Goal: Navigation & Orientation: Find specific page/section

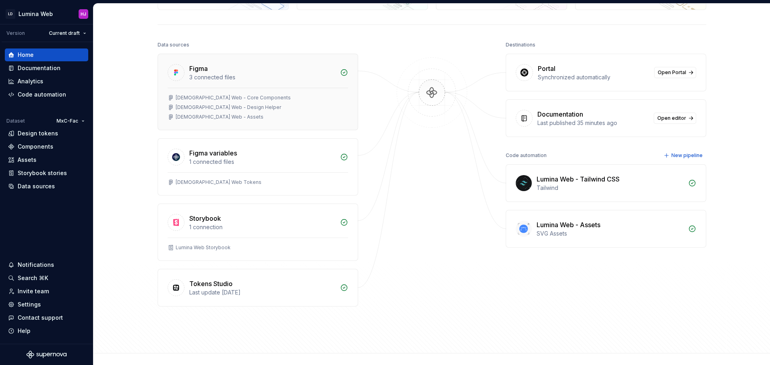
scroll to position [75, 0]
click at [30, 133] on div "Design tokens" at bounding box center [38, 133] width 40 height 8
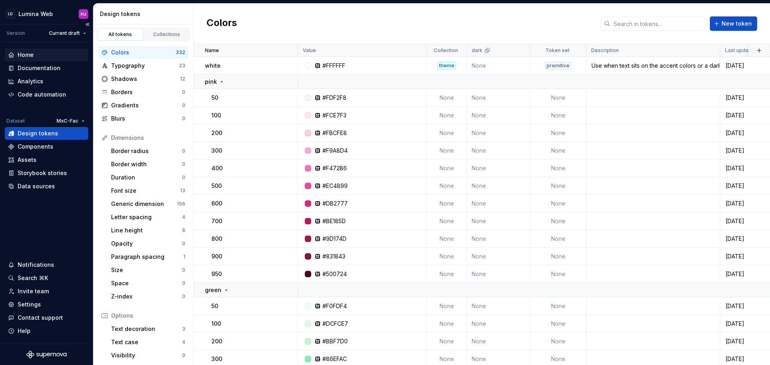
click at [32, 53] on div "Home" at bounding box center [26, 55] width 16 height 8
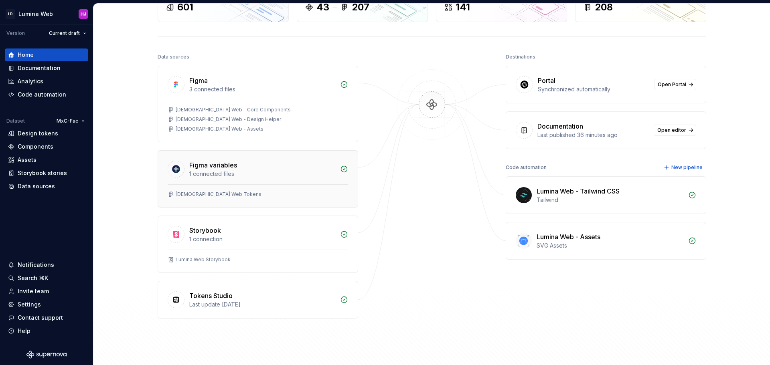
scroll to position [63, 0]
click at [232, 187] on div "[DEMOGRAPHIC_DATA] Web Tokens" at bounding box center [258, 195] width 200 height 23
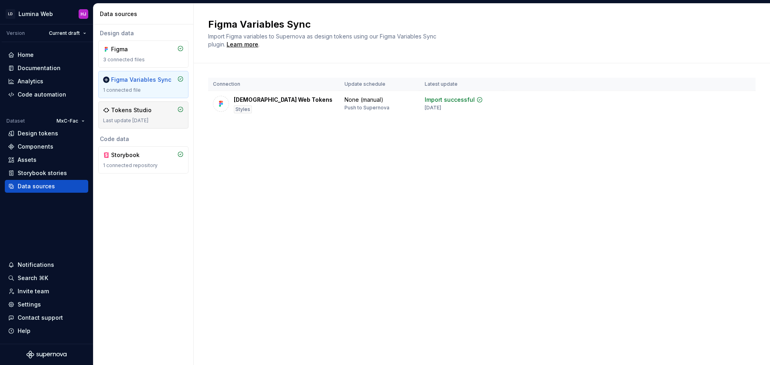
click at [146, 111] on div "Tokens Studio" at bounding box center [131, 110] width 40 height 8
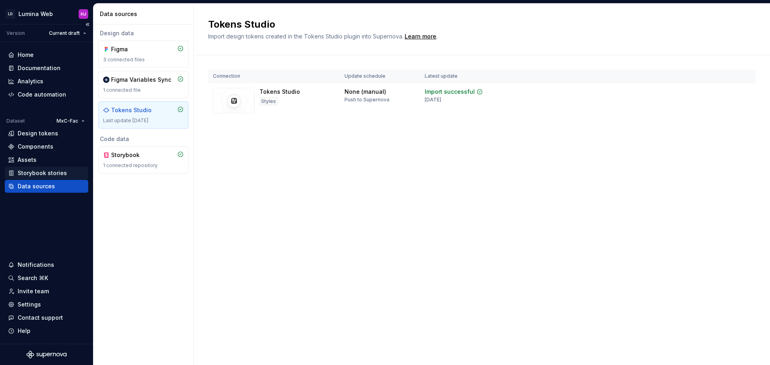
click at [40, 171] on div "Storybook stories" at bounding box center [42, 173] width 49 height 8
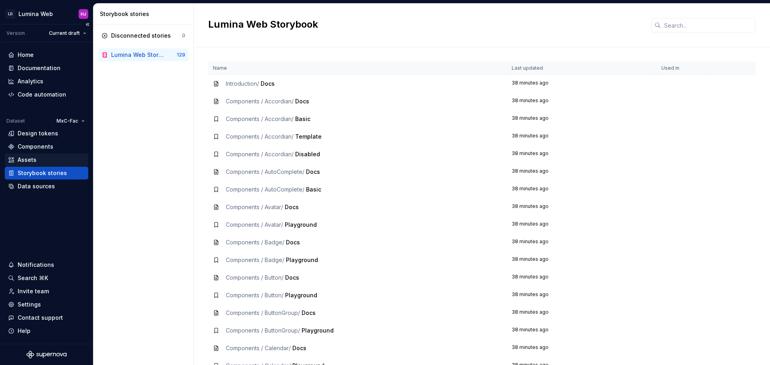
click at [26, 158] on div "Assets" at bounding box center [27, 160] width 19 height 8
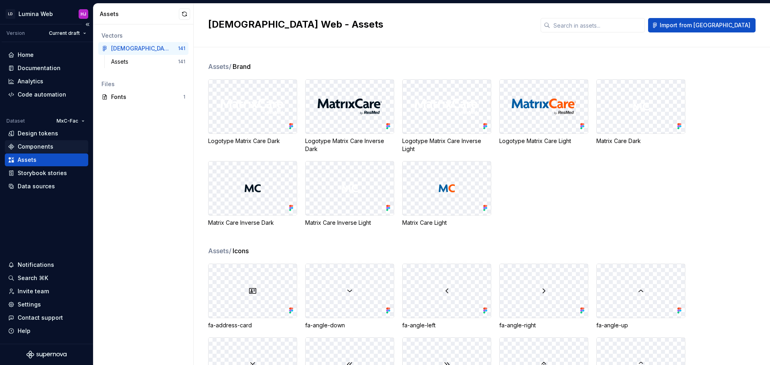
click at [35, 145] on div "Components" at bounding box center [36, 147] width 36 height 8
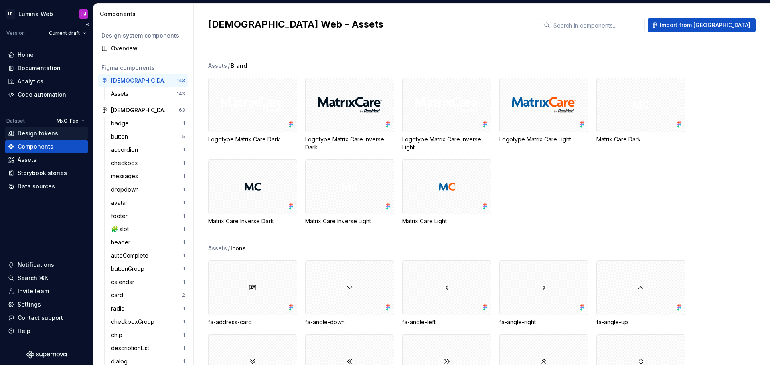
click at [32, 133] on div "Design tokens" at bounding box center [38, 133] width 40 height 8
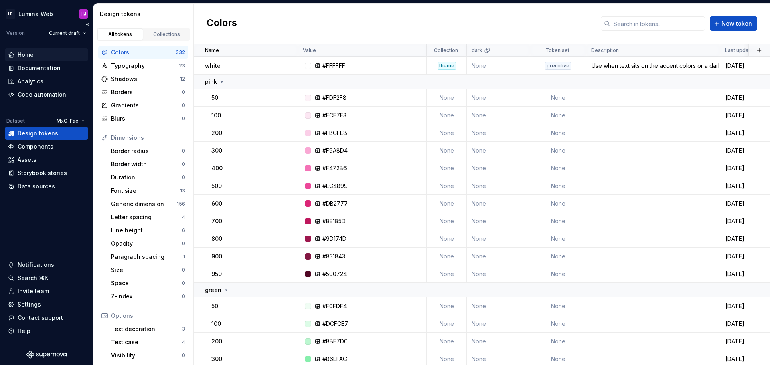
click at [30, 56] on div "Home" at bounding box center [26, 55] width 16 height 8
